Goal: Find specific page/section: Find specific page/section

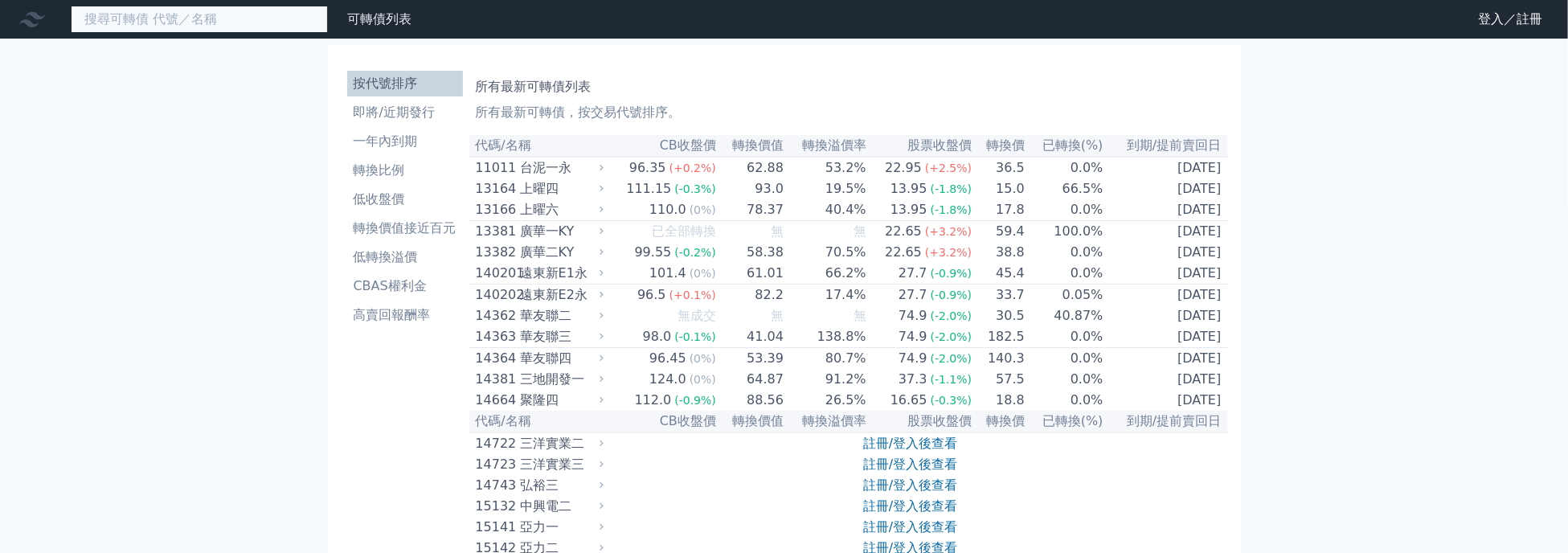
click at [223, 20] on input at bounding box center [199, 19] width 257 height 28
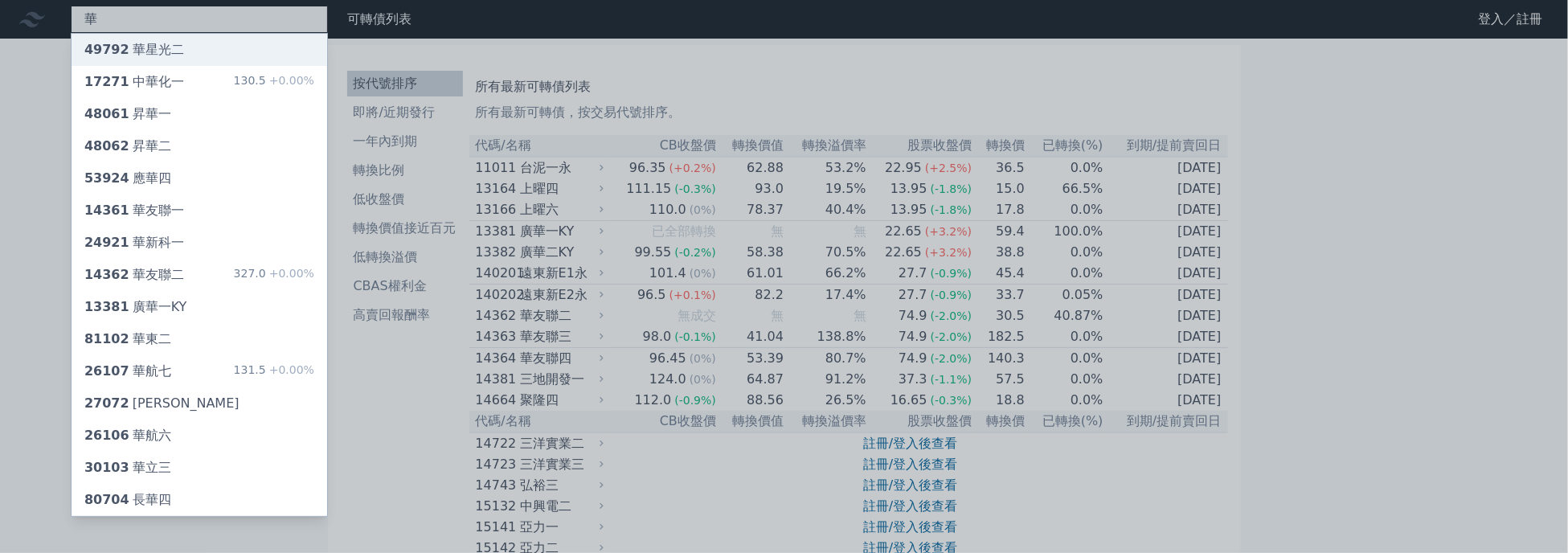
type input "華"
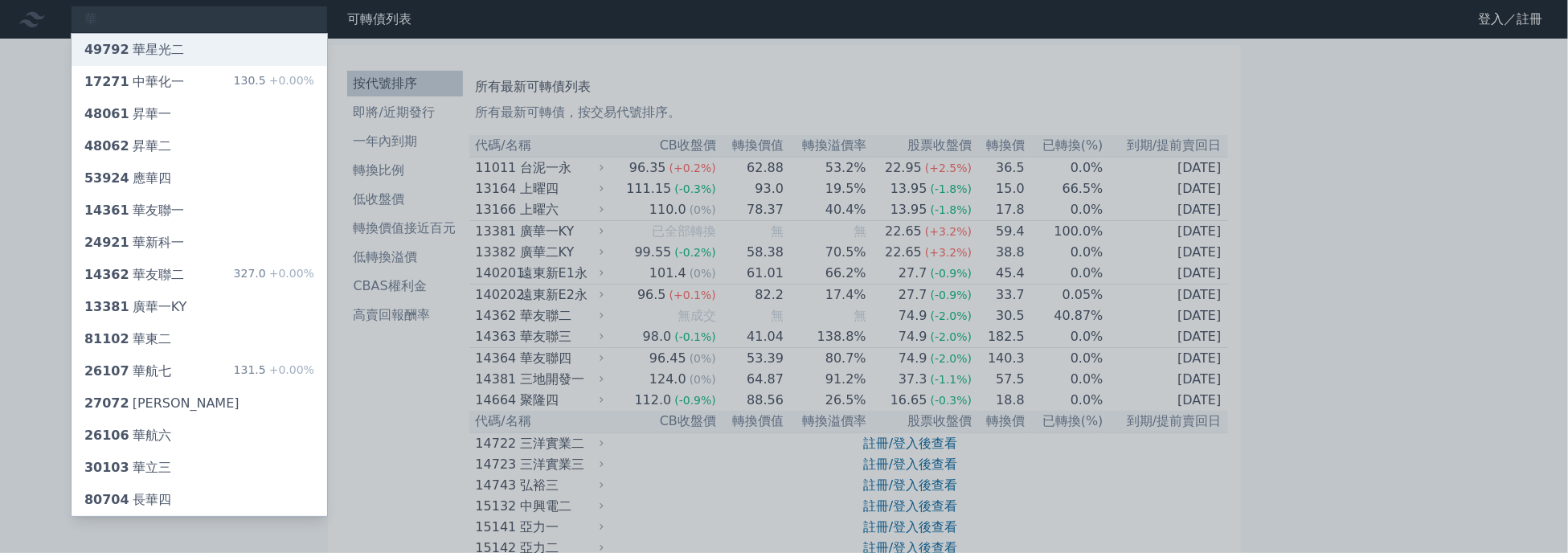
click at [130, 43] on div "49792 華星光二" at bounding box center [134, 50] width 99 height 19
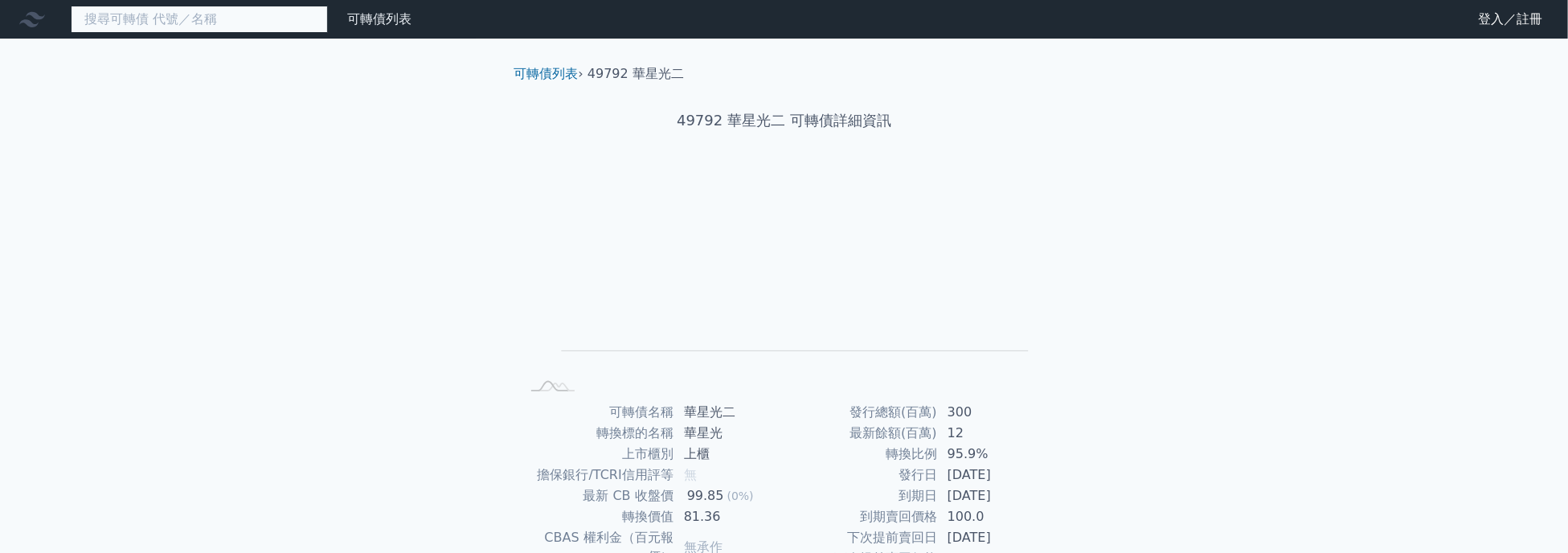
click at [122, 13] on input at bounding box center [199, 19] width 257 height 28
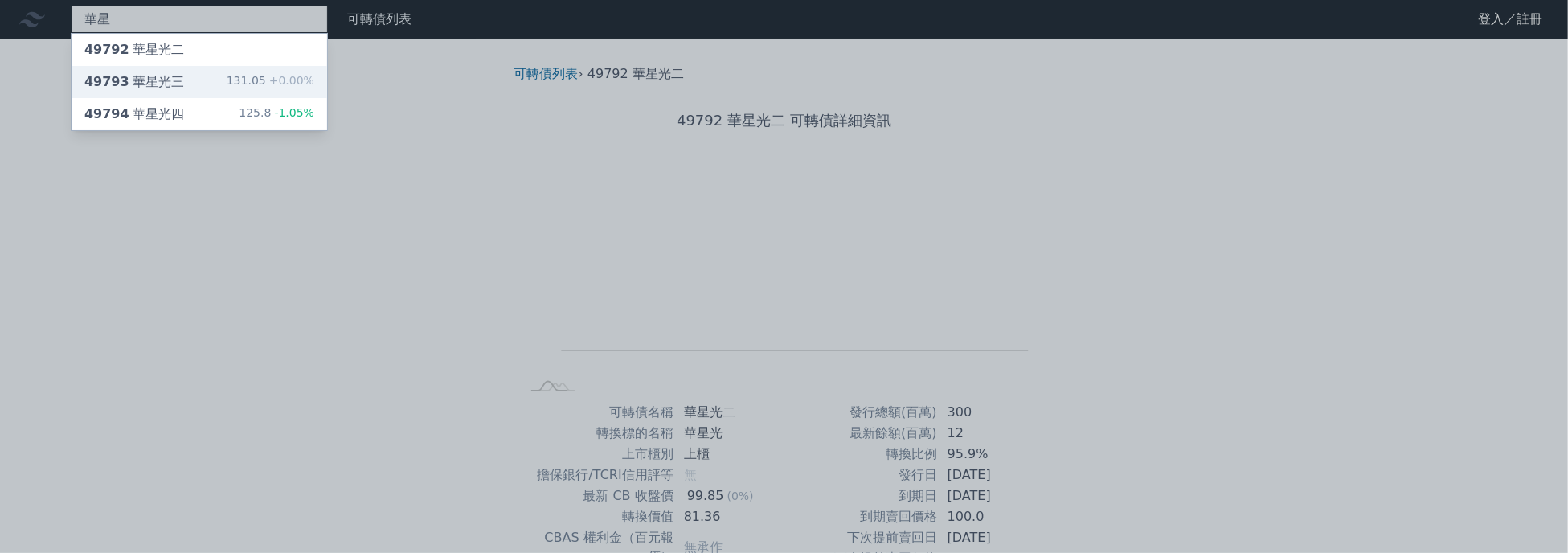
type input "華星"
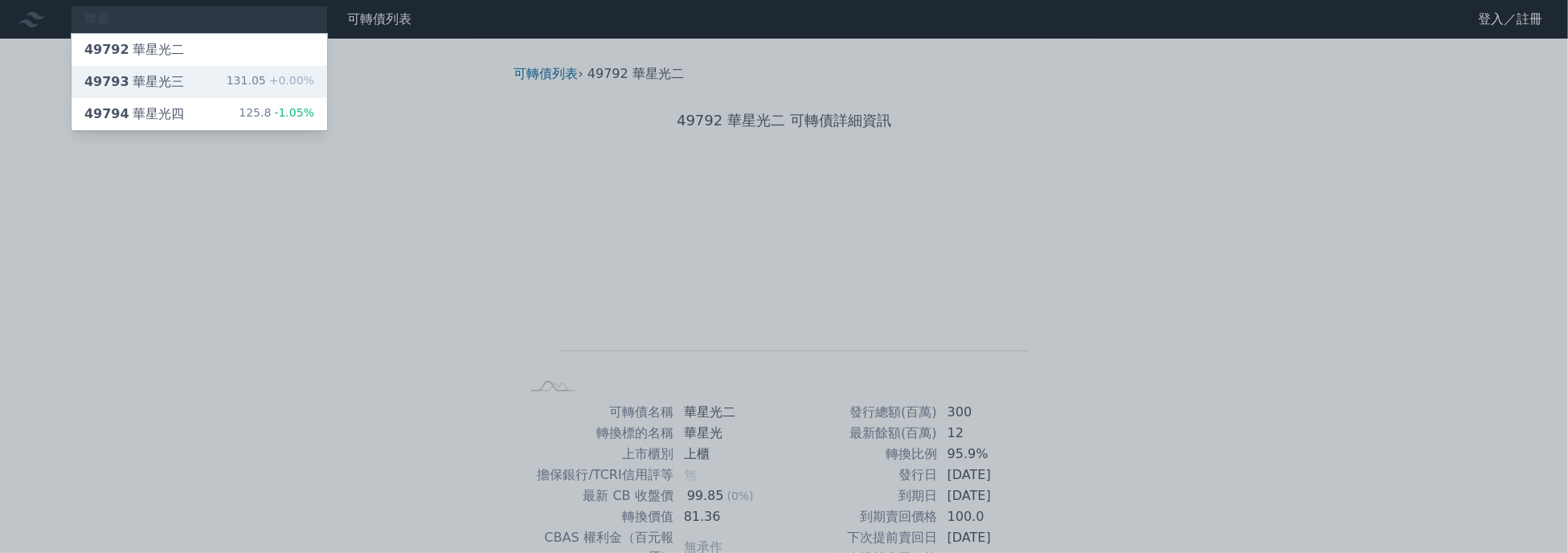
click at [159, 74] on div "49793 華星光三" at bounding box center [134, 82] width 99 height 19
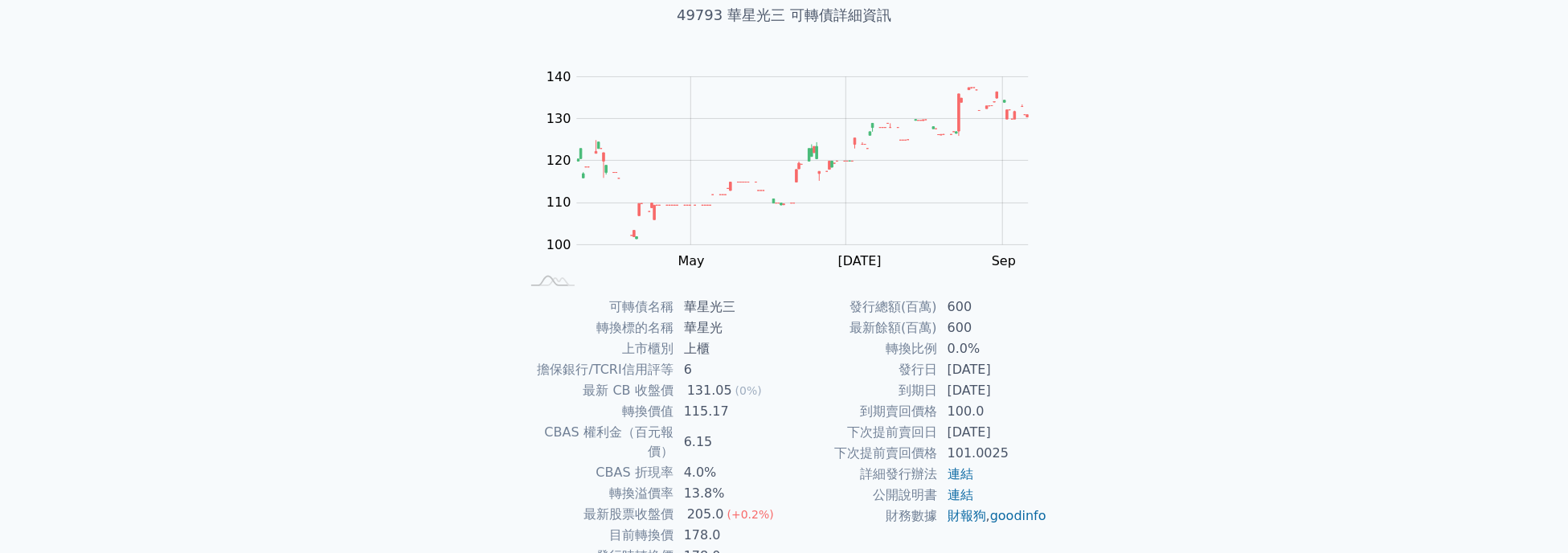
scroll to position [160, 0]
